Goal: Task Accomplishment & Management: Manage account settings

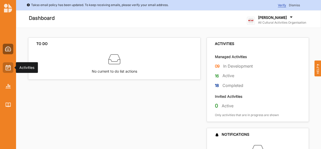
click at [8, 64] on div at bounding box center [8, 67] width 11 height 11
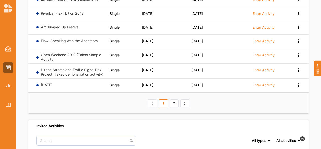
scroll to position [141, 0]
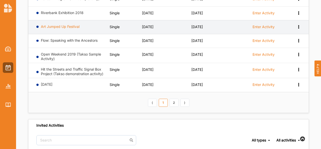
click at [70, 25] on link "Art Jumped Up Festival" at bounding box center [60, 26] width 39 height 4
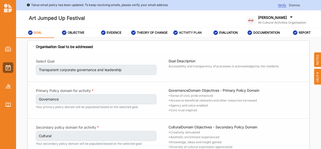
click at [188, 31] on label "ACTIVITY PLAN" at bounding box center [190, 33] width 23 height 4
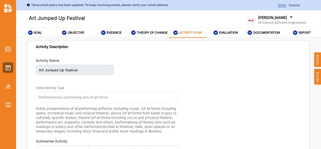
click at [274, 22] on label "All Cultural Activities Organisation" at bounding box center [282, 23] width 48 height 4
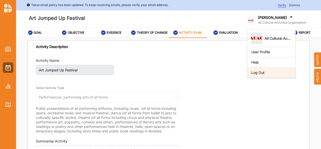
click at [265, 74] on div "Log Out" at bounding box center [272, 72] width 40 height 5
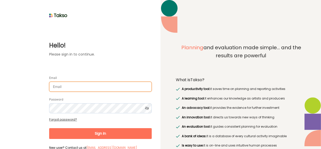
click at [98, 88] on input "Email" at bounding box center [100, 87] width 103 height 10
type input "G"
type input "[PERSON_NAME][EMAIL_ADDRESS][DOMAIN_NAME]"
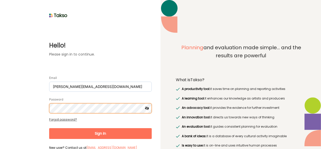
click at [49, 128] on button "Sign In" at bounding box center [100, 133] width 103 height 11
